Goal: Task Accomplishment & Management: Complete application form

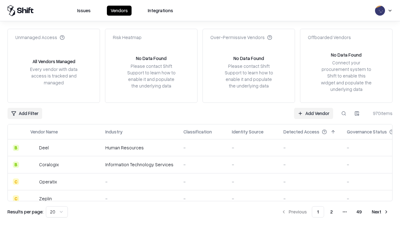
click at [314, 113] on link "Add Vendor" at bounding box center [313, 113] width 39 height 11
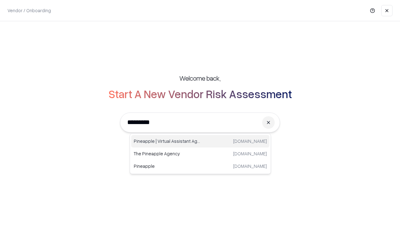
click at [200, 141] on div "Pineapple | Virtual Assistant Agency trypineapple.com" at bounding box center [200, 141] width 138 height 13
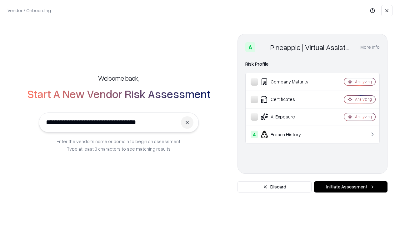
type input "**********"
click at [351, 187] on button "Initiate Assessment" at bounding box center [351, 186] width 74 height 11
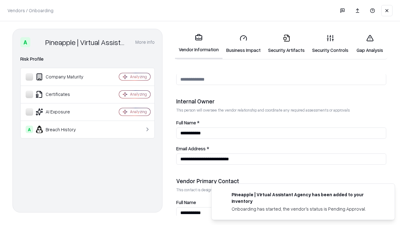
scroll to position [324, 0]
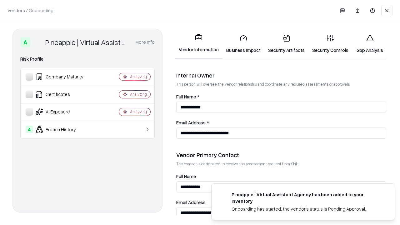
click at [244, 44] on link "Business Impact" at bounding box center [244, 43] width 42 height 29
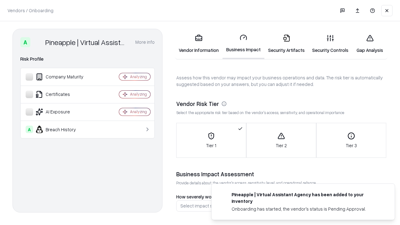
click at [287, 44] on link "Security Artifacts" at bounding box center [287, 43] width 44 height 29
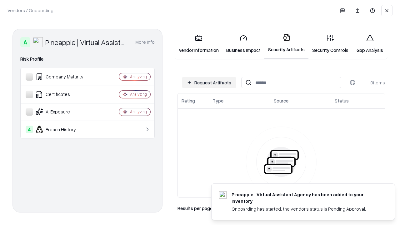
click at [209, 83] on button "Request Artifacts" at bounding box center [209, 82] width 54 height 11
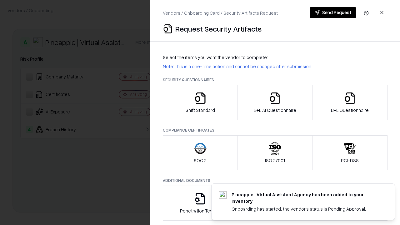
click at [200, 103] on icon "button" at bounding box center [200, 98] width 13 height 13
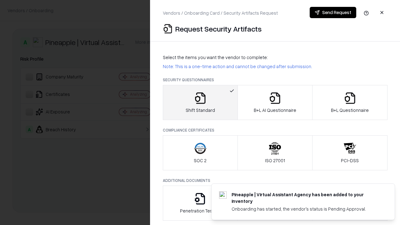
click at [333, 13] on button "Send Request" at bounding box center [333, 12] width 47 height 11
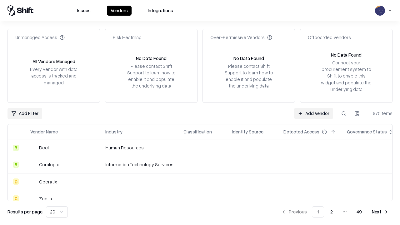
click at [344, 113] on button at bounding box center [343, 113] width 11 height 11
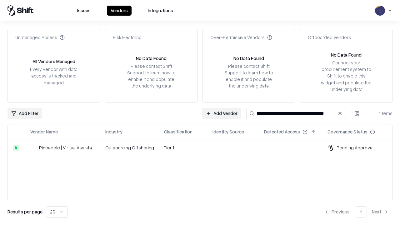
type input "**********"
click at [204, 148] on td "Tier 1" at bounding box center [183, 147] width 48 height 17
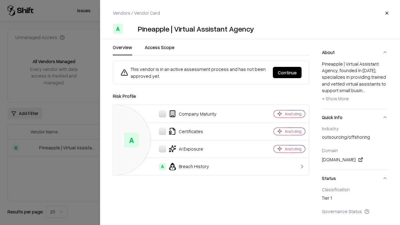
click at [287, 73] on button "Continue" at bounding box center [287, 72] width 29 height 11
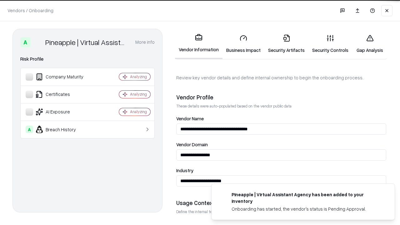
click at [287, 44] on link "Security Artifacts" at bounding box center [287, 43] width 44 height 29
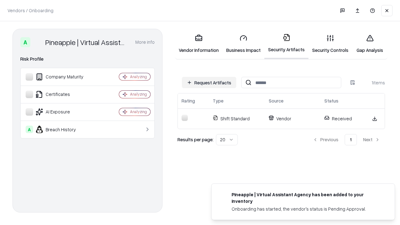
click at [331, 44] on link "Security Controls" at bounding box center [331, 43] width 44 height 29
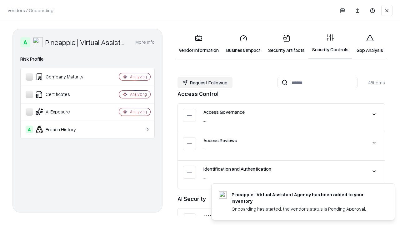
click at [205, 83] on button "Request Followup" at bounding box center [205, 82] width 55 height 11
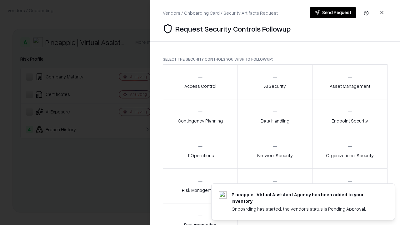
click at [200, 82] on div "Access Control" at bounding box center [201, 81] width 32 height 15
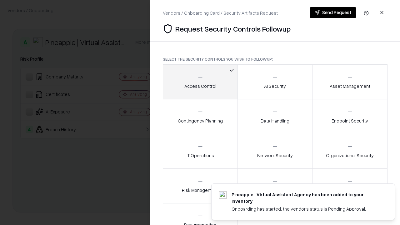
click at [333, 13] on button "Send Request" at bounding box center [333, 12] width 47 height 11
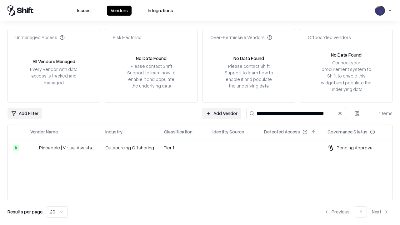
type input "**********"
click at [204, 148] on td "Tier 1" at bounding box center [183, 147] width 48 height 17
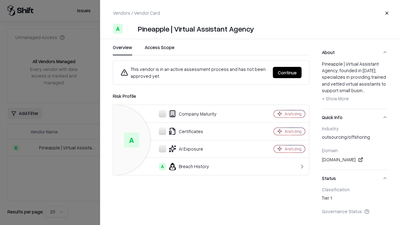
click at [287, 73] on button "Continue" at bounding box center [287, 72] width 29 height 11
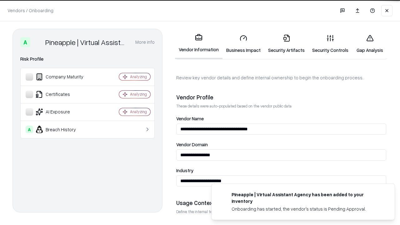
click at [370, 44] on link "Gap Analysis" at bounding box center [370, 43] width 35 height 29
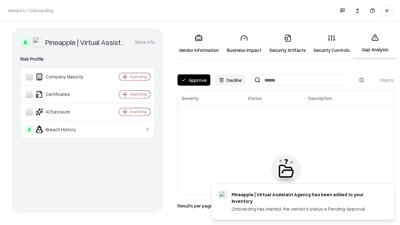
click at [194, 80] on button "Approve" at bounding box center [194, 79] width 33 height 11
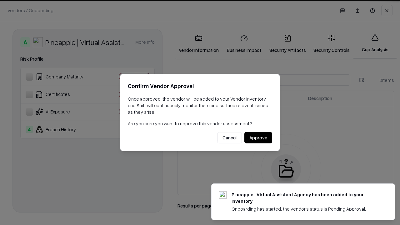
click at [258, 138] on button "Approve" at bounding box center [259, 137] width 28 height 11
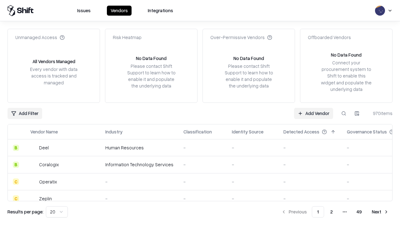
type input "**********"
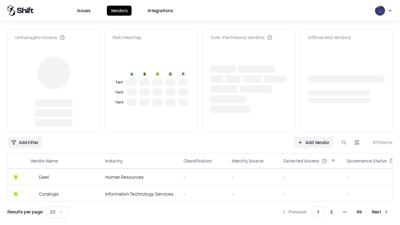
click at [314, 137] on link "Add Vendor" at bounding box center [313, 142] width 39 height 11
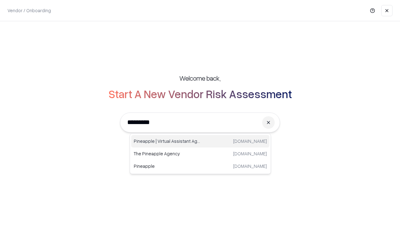
click at [200, 141] on div "Pineapple | Virtual Assistant Agency trypineapple.com" at bounding box center [200, 141] width 138 height 13
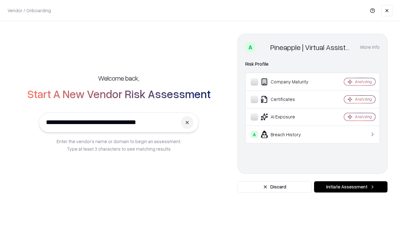
type input "**********"
click at [351, 187] on button "Initiate Assessment" at bounding box center [351, 186] width 74 height 11
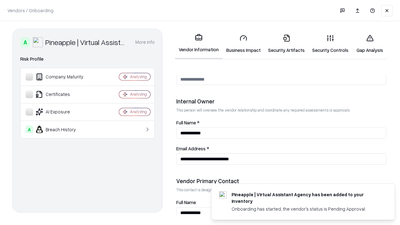
scroll to position [324, 0]
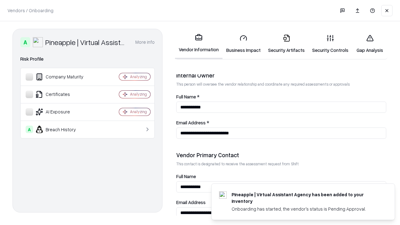
click at [370, 44] on link "Gap Analysis" at bounding box center [370, 43] width 35 height 29
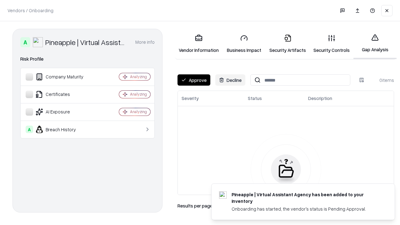
click at [194, 80] on button "Approve" at bounding box center [194, 79] width 33 height 11
